Goal: Information Seeking & Learning: Check status

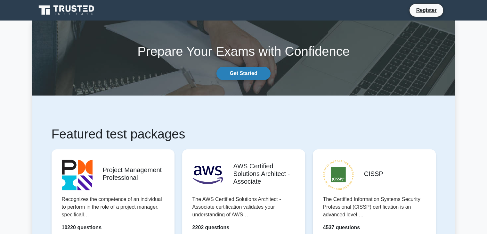
click at [251, 75] on link "Get Started" at bounding box center [243, 73] width 54 height 13
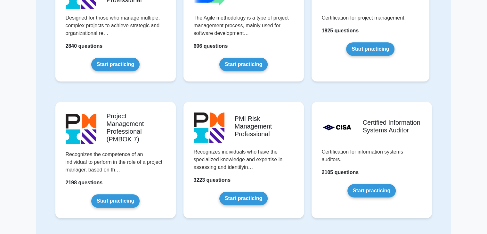
scroll to position [375, 0]
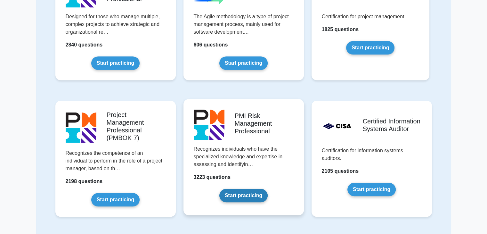
click at [251, 192] on link "Start practicing" at bounding box center [243, 194] width 48 height 13
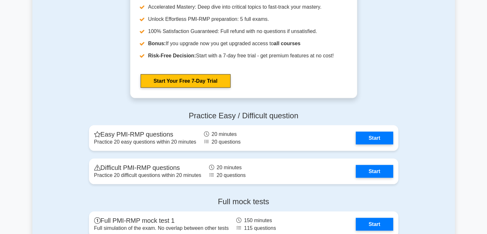
scroll to position [1234, 0]
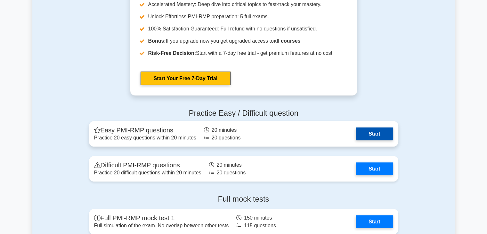
click at [370, 132] on link "Start" at bounding box center [373, 133] width 37 height 13
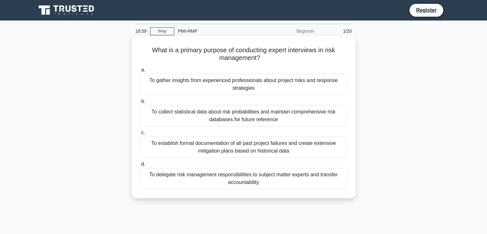
click at [252, 87] on div "To gather insights from experienced professionals about project risks and respo…" at bounding box center [243, 84] width 207 height 21
click at [140, 72] on input "a. To gather insights from experienced professionals about project risks and re…" at bounding box center [140, 70] width 0 height 4
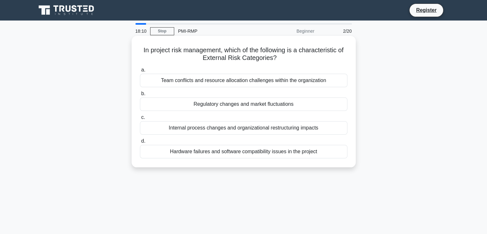
click at [263, 103] on div "Regulatory changes and market fluctuations" at bounding box center [243, 103] width 207 height 13
click at [140, 96] on input "b. Regulatory changes and market fluctuations" at bounding box center [140, 93] width 0 height 4
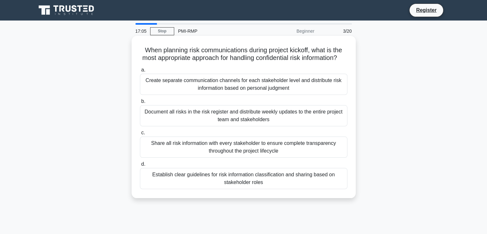
click at [300, 183] on div "Establish clear guidelines for risk information classification and sharing base…" at bounding box center [243, 178] width 207 height 21
click at [140, 166] on input "d. Establish clear guidelines for risk information classification and sharing b…" at bounding box center [140, 164] width 0 height 4
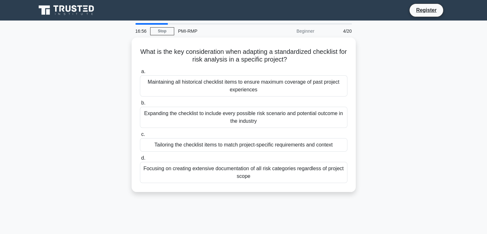
click at [0, 230] on main "16:56 Stop PMI-RMP Beginner 4/20 What is the key consideration when adapting a …" at bounding box center [243, 182] width 487 height 325
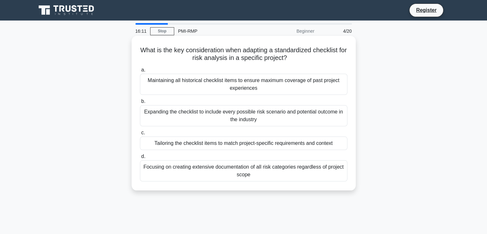
click at [324, 86] on div "Maintaining all historical checklist items to ensure maximum coverage of past p…" at bounding box center [243, 84] width 207 height 21
click at [140, 72] on input "a. Maintaining all historical checklist items to ensure maximum coverage of pas…" at bounding box center [140, 70] width 0 height 4
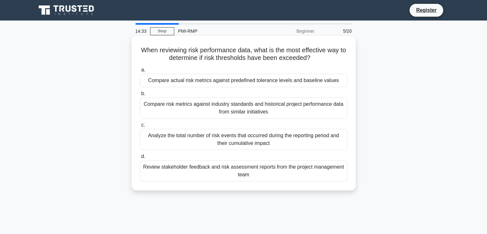
click at [300, 140] on div "Analyze the total number of risk events that occurred during the reporting peri…" at bounding box center [243, 139] width 207 height 21
click at [140, 127] on input "c. Analyze the total number of risk events that occurred during the reporting p…" at bounding box center [140, 125] width 0 height 4
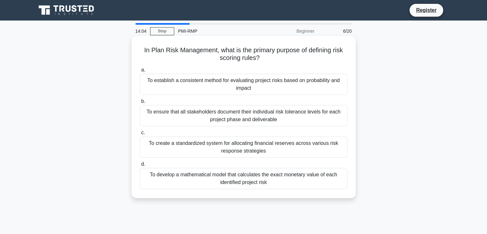
click at [266, 85] on div "To establish a consistent method for evaluating project risks based on probabil…" at bounding box center [243, 84] width 207 height 21
click at [140, 72] on input "a. To establish a consistent method for evaluating project risks based on proba…" at bounding box center [140, 70] width 0 height 4
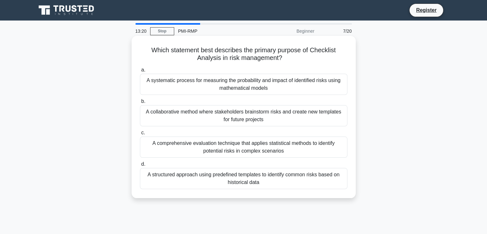
click at [300, 175] on div "A structured approach using predefined templates to identify common risks based…" at bounding box center [243, 178] width 207 height 21
click at [140, 166] on input "d. A structured approach using predefined templates to identify common risks ba…" at bounding box center [140, 164] width 0 height 4
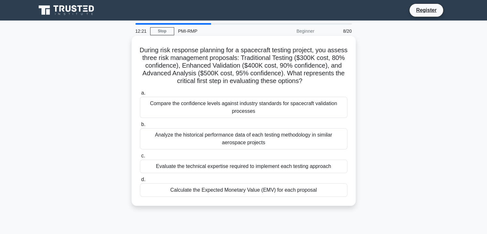
click at [296, 192] on div "Calculate the Expected Monetary Value (EMV) for each proposal" at bounding box center [243, 189] width 207 height 13
click at [140, 181] on input "d. Calculate the Expected Monetary Value (EMV) for each proposal" at bounding box center [140, 179] width 0 height 4
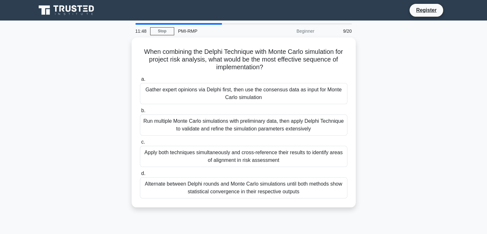
click at [0, 214] on main "11:48 Stop PMI-RMP Beginner 9/20 When combining the Delphi Technique with Monte…" at bounding box center [243, 182] width 487 height 325
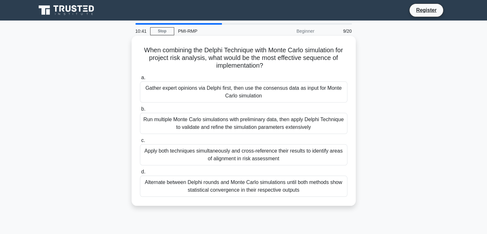
click at [247, 126] on div "Run multiple Monte Carlo simulations with preliminary data, then apply Delphi T…" at bounding box center [243, 123] width 207 height 21
click at [140, 111] on input "b. Run multiple Monte Carlo simulations with preliminary data, then apply Delph…" at bounding box center [140, 109] width 0 height 4
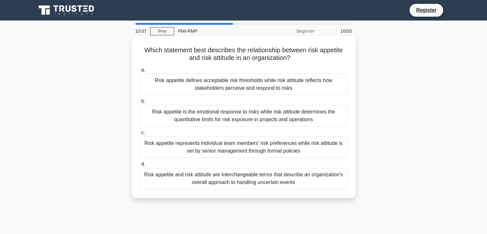
click at [254, 85] on div "Risk appetite defines acceptable risk thresholds while risk attitude reflects h…" at bounding box center [243, 84] width 207 height 21
click at [140, 72] on input "a. Risk appetite defines acceptable risk thresholds while risk attitude reflect…" at bounding box center [140, 70] width 0 height 4
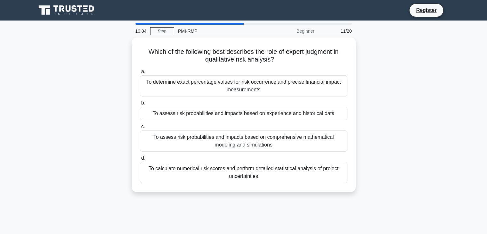
click at [0, 190] on main "10:04 Stop PMI-RMP Beginner 11/20 Which of the following best describes the rol…" at bounding box center [243, 182] width 487 height 325
click at [0, 188] on main "10:03 Stop PMI-RMP Beginner 11/20 Which of the following best describes the rol…" at bounding box center [243, 182] width 487 height 325
click at [0, 189] on main "10:03 Stop PMI-RMP Beginner 11/20 Which of the following best describes the rol…" at bounding box center [243, 182] width 487 height 325
click at [0, 188] on main "10:03 Stop PMI-RMP Beginner 11/20 Which of the following best describes the rol…" at bounding box center [243, 182] width 487 height 325
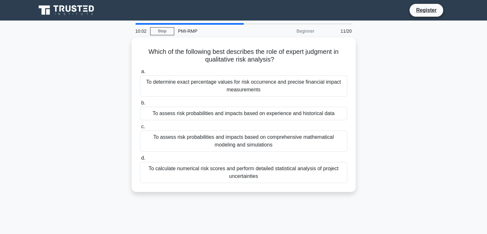
click at [0, 188] on main "10:02 Stop PMI-RMP Beginner 11/20 Which of the following best describes the rol…" at bounding box center [243, 182] width 487 height 325
click at [378, 119] on div "Which of the following best describes the role of expert judgment in qualitativ…" at bounding box center [243, 118] width 422 height 162
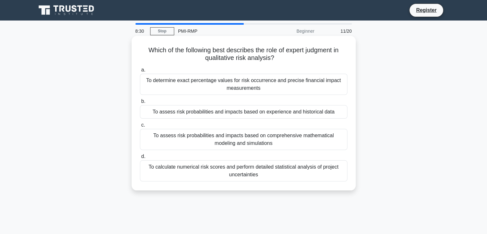
click at [294, 113] on div "To assess risk probabilities and impacts based on experience and historical data" at bounding box center [243, 111] width 207 height 13
click at [140, 103] on input "b. To assess risk probabilities and impacts based on experience and historical …" at bounding box center [140, 101] width 0 height 4
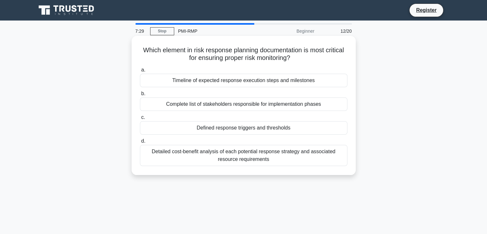
click at [282, 132] on div "Defined response triggers and thresholds" at bounding box center [243, 127] width 207 height 13
click at [140, 119] on input "c. Defined response triggers and thresholds" at bounding box center [140, 117] width 0 height 4
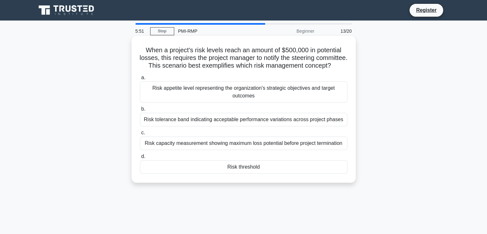
click at [293, 102] on div "Risk appetite level representing the organization's strategic objectives and ta…" at bounding box center [243, 91] width 207 height 21
click at [140, 80] on input "a. Risk appetite level representing the organization's strategic objectives and…" at bounding box center [140, 77] width 0 height 4
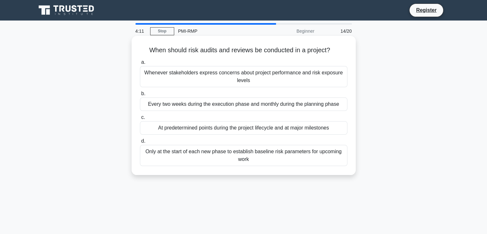
click at [305, 108] on div "Every two weeks during the execution phase and monthly during the planning phase" at bounding box center [243, 103] width 207 height 13
click at [140, 96] on input "b. Every two weeks during the execution phase and monthly during the planning p…" at bounding box center [140, 93] width 0 height 4
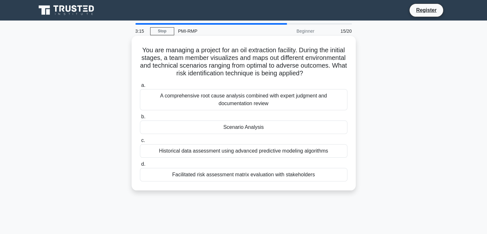
click at [240, 131] on div "Scenario Analysis" at bounding box center [243, 126] width 207 height 13
click at [140, 119] on input "b. Scenario Analysis" at bounding box center [140, 117] width 0 height 4
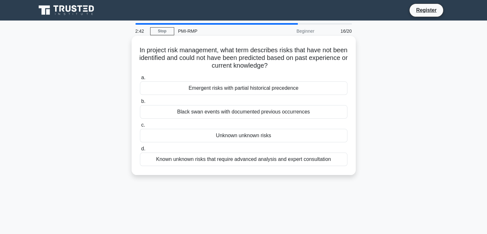
click at [309, 138] on div "Unknown unknown risks" at bounding box center [243, 135] width 207 height 13
click at [140, 127] on input "c. Unknown unknown risks" at bounding box center [140, 125] width 0 height 4
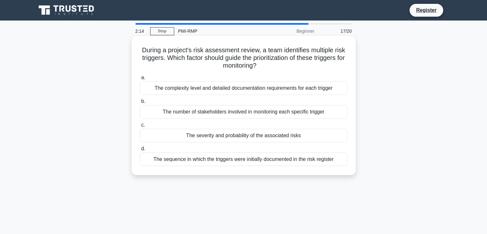
click at [282, 163] on div "The sequence in which the triggers were initially documented in the risk regist…" at bounding box center [243, 158] width 207 height 13
click at [140, 151] on input "d. The sequence in which the triggers were initially documented in the risk reg…" at bounding box center [140, 149] width 0 height 4
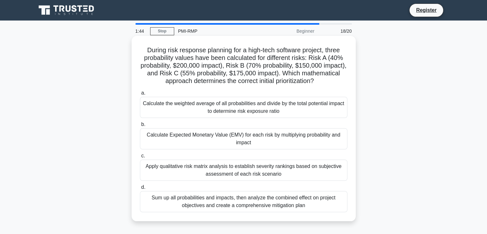
click at [239, 144] on div "Calculate Expected Monetary Value (EMV) for each risk by multiplying probabilit…" at bounding box center [243, 138] width 207 height 21
click at [140, 126] on input "b. Calculate Expected Monetary Value (EMV) for each risk by multiplying probabi…" at bounding box center [140, 124] width 0 height 4
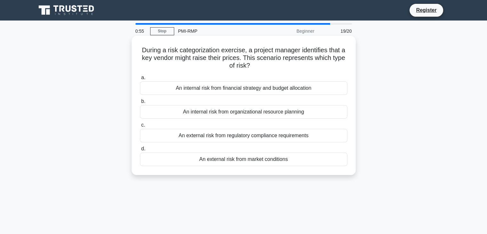
click at [269, 162] on div "An external risk from market conditions" at bounding box center [243, 158] width 207 height 13
click at [140, 151] on input "d. An external risk from market conditions" at bounding box center [140, 149] width 0 height 4
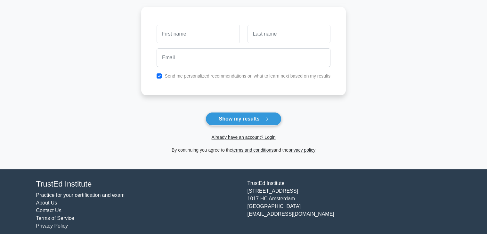
scroll to position [72, 0]
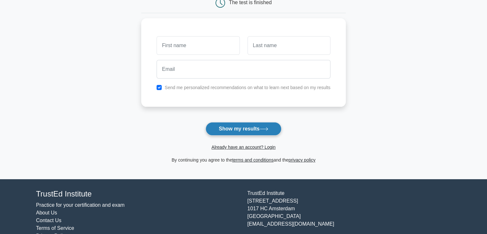
click at [235, 129] on button "Show my results" at bounding box center [242, 128] width 75 height 13
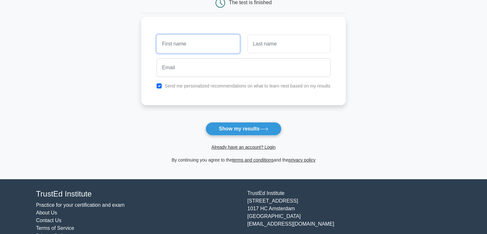
click at [208, 46] on input "text" at bounding box center [197, 44] width 83 height 19
type input "Ghaida"
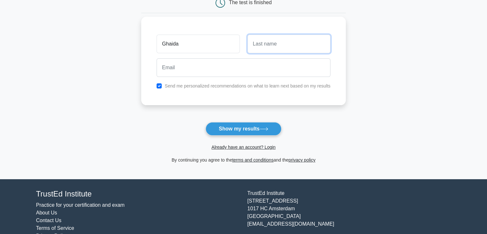
click at [266, 44] on input "text" at bounding box center [288, 44] width 83 height 19
type input "ss"
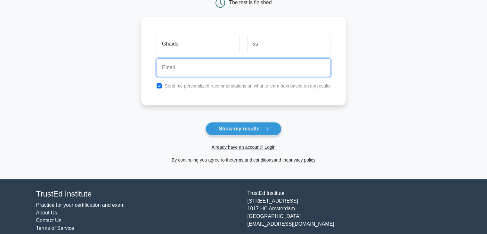
click at [230, 67] on input "email" at bounding box center [243, 67] width 174 height 19
type input "[EMAIL_ADDRESS][DOMAIN_NAME]"
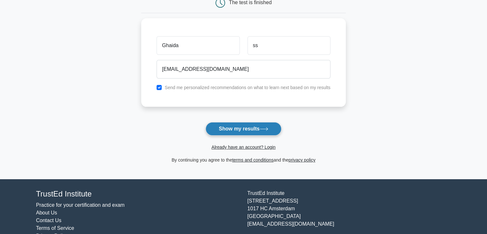
click at [232, 134] on button "Show my results" at bounding box center [242, 128] width 75 height 13
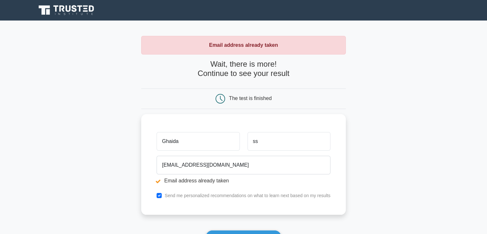
click at [228, 41] on div "Email address already taken" at bounding box center [243, 45] width 204 height 19
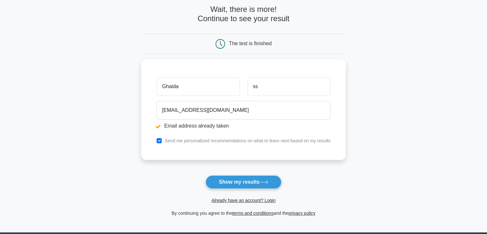
scroll to position [55, 0]
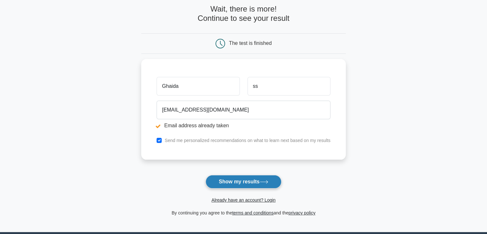
click at [223, 184] on button "Show my results" at bounding box center [242, 181] width 75 height 13
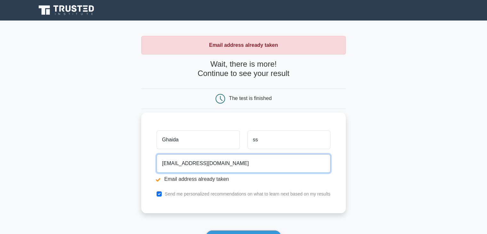
click at [220, 165] on input "ghaida.san22@gmail.com" at bounding box center [243, 163] width 174 height 19
click at [192, 163] on input "ghaida.san22@gmail.com" at bounding box center [243, 163] width 174 height 19
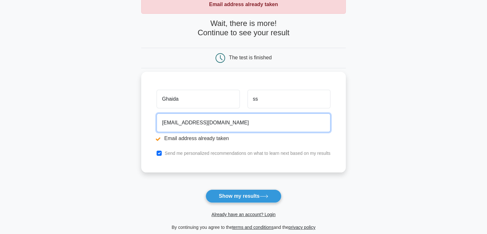
scroll to position [41, 0]
type input "ghaida.san16@gmail.com"
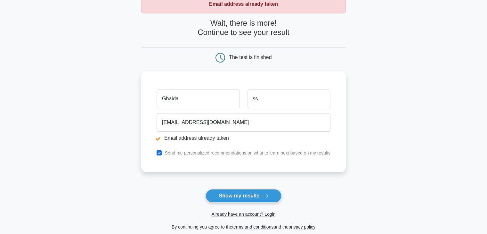
click at [236, 196] on button "Show my results" at bounding box center [242, 195] width 75 height 13
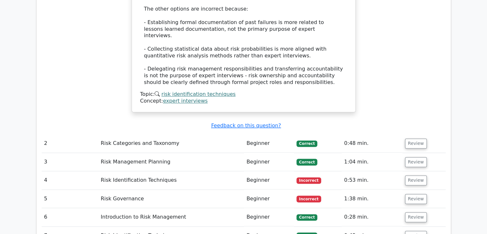
scroll to position [829, 0]
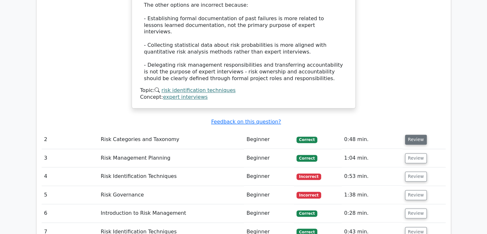
click at [412, 134] on button "Review" at bounding box center [416, 139] width 22 height 10
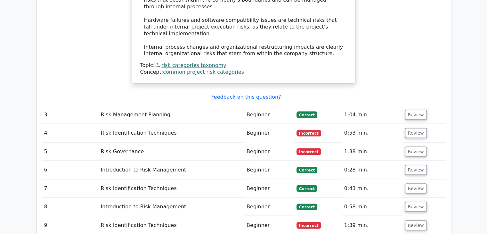
scroll to position [1208, 0]
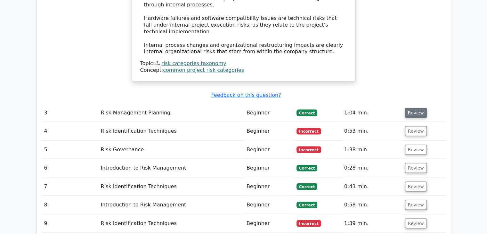
click at [412, 107] on button "Review" at bounding box center [416, 112] width 22 height 10
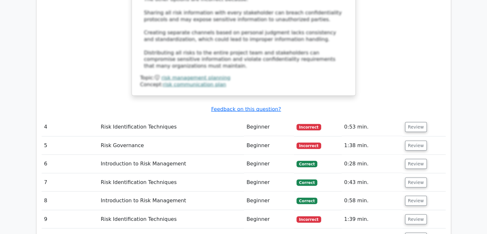
scroll to position [1575, 0]
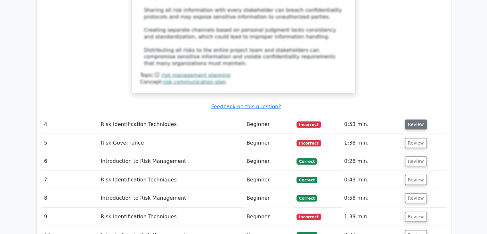
click at [410, 119] on button "Review" at bounding box center [416, 124] width 22 height 10
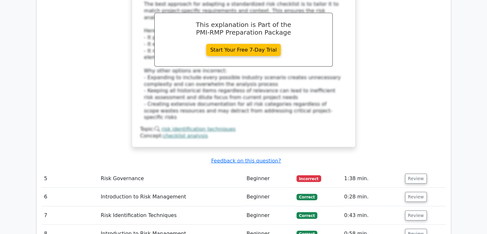
scroll to position [1875, 0]
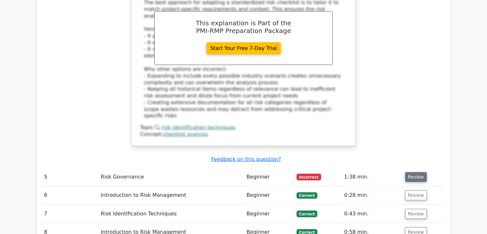
click at [411, 172] on button "Review" at bounding box center [416, 177] width 22 height 10
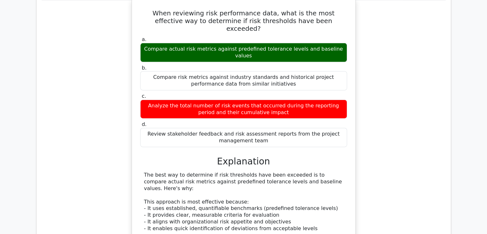
scroll to position [2067, 0]
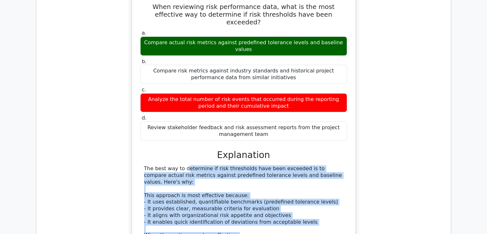
drag, startPoint x: 144, startPoint y: 78, endPoint x: 268, endPoint y: 198, distance: 172.6
click at [268, 198] on div "The best way to determine if risk thresholds have been exceeded is to compare a…" at bounding box center [243, 231] width 199 height 133
copy div "The best way to determine if risk thresholds have been exceeded is to compare a…"
click at [266, 165] on div "The best way to determine if risk thresholds have been exceeded is to compare a…" at bounding box center [243, 231] width 199 height 133
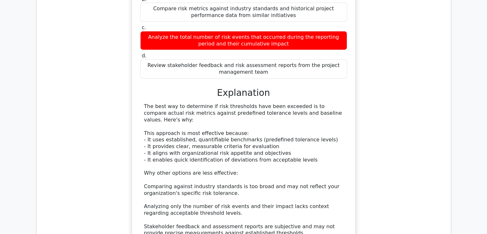
scroll to position [2129, 0]
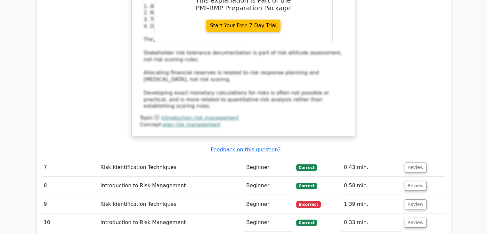
scroll to position [2612, 0]
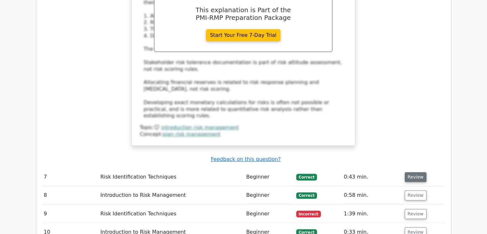
click at [409, 172] on button "Review" at bounding box center [415, 177] width 22 height 10
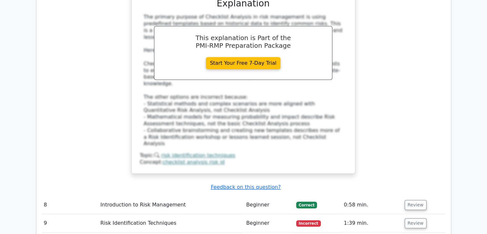
scroll to position [2953, 0]
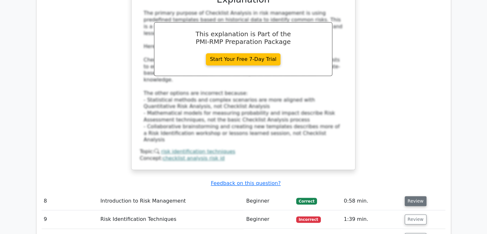
click at [412, 196] on button "Review" at bounding box center [415, 201] width 22 height 10
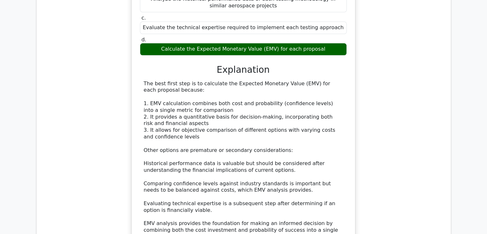
scroll to position [3266, 0]
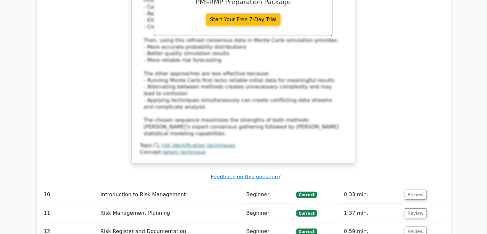
scroll to position [3777, 0]
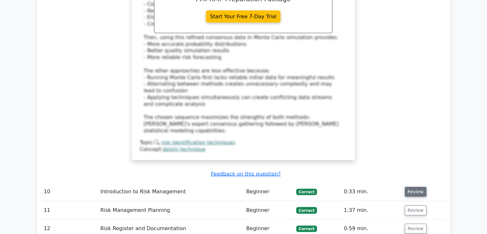
click at [415, 186] on button "Review" at bounding box center [415, 191] width 22 height 10
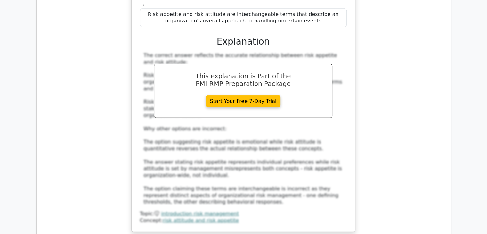
scroll to position [4092, 0]
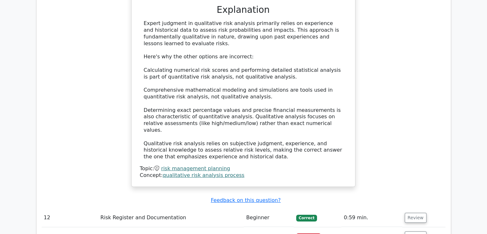
scroll to position [4499, 0]
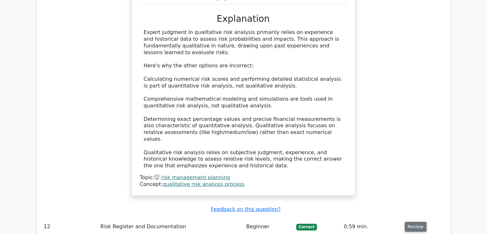
click at [412, 221] on button "Review" at bounding box center [415, 226] width 22 height 10
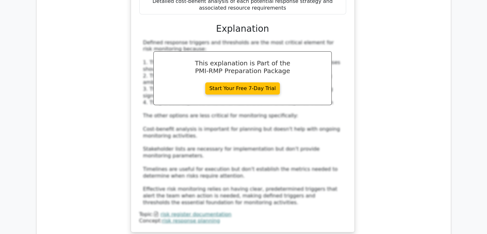
scroll to position [4844, 0]
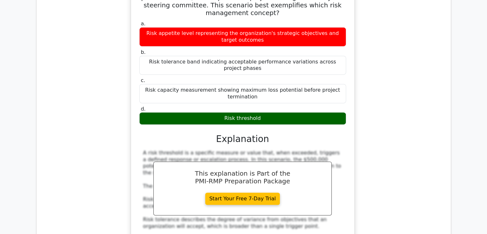
scroll to position [5138, 0]
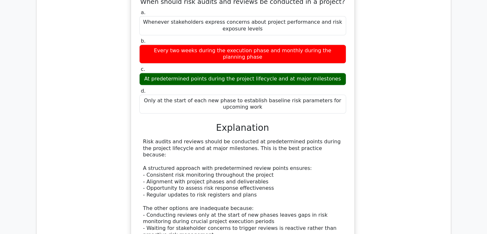
scroll to position [5476, 0]
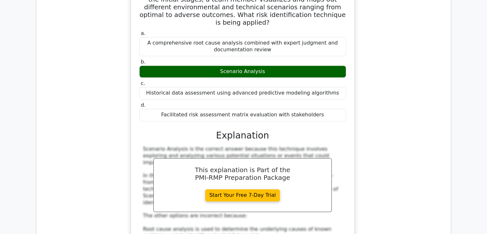
scroll to position [5837, 0]
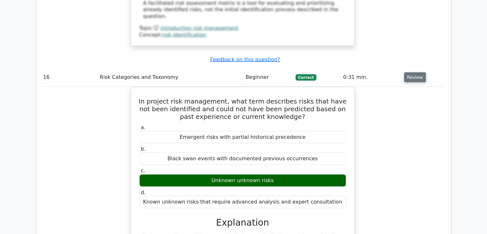
scroll to position [6132, 0]
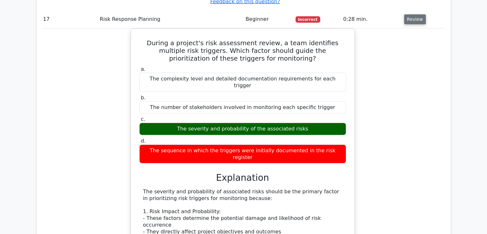
scroll to position [6488, 0]
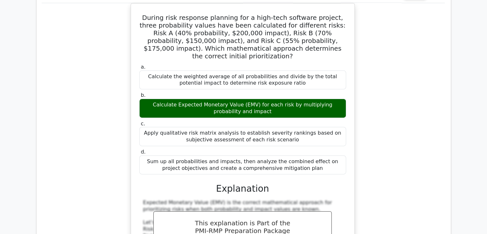
scroll to position [6901, 0]
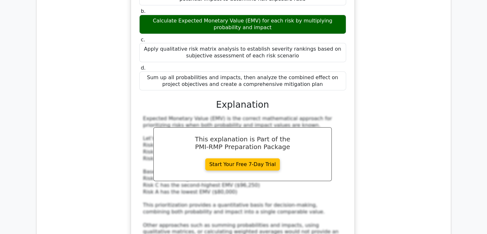
scroll to position [6986, 0]
